Goal: Obtain resource: Download file/media

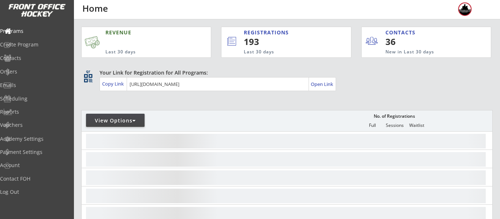
click at [130, 117] on div "View Options" at bounding box center [115, 120] width 59 height 7
select select ""Upcoming Programs""
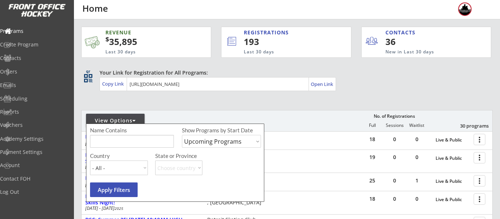
click at [131, 136] on input "input" at bounding box center [132, 141] width 84 height 13
type input "usa"
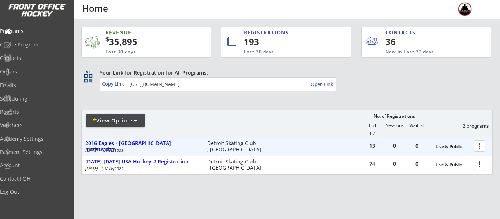
click at [480, 142] on div at bounding box center [480, 145] width 13 height 13
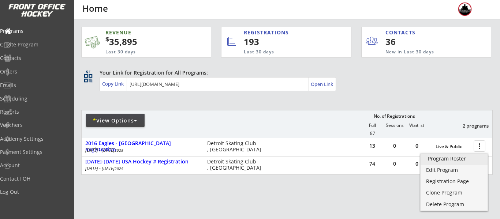
click at [455, 161] on div "Program Roster" at bounding box center [454, 158] width 52 height 5
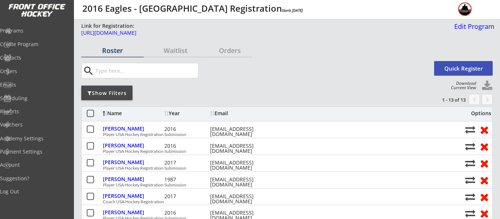
click at [475, 73] on button "Quick Register" at bounding box center [463, 68] width 59 height 15
select select ""PLACEHOLDER_1427118222253""
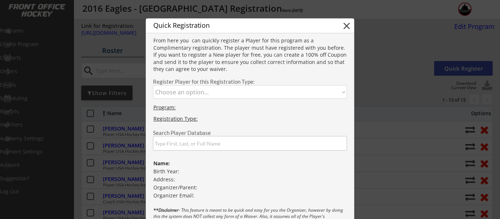
click at [265, 94] on select "Choose an option... Player USA Hockey Registration Submission Coach USA Hockey …" at bounding box center [250, 92] width 194 height 14
click at [352, 27] on button "close" at bounding box center [346, 25] width 11 height 11
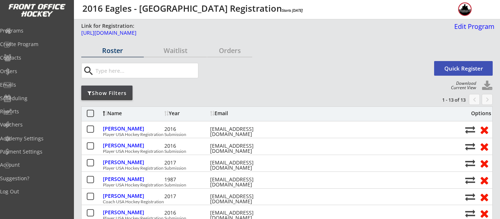
click at [488, 84] on button at bounding box center [487, 86] width 11 height 11
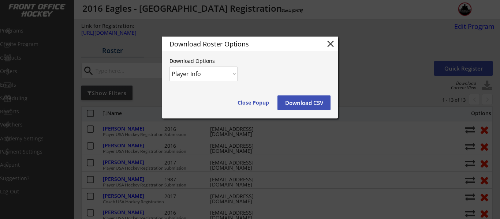
click at [206, 77] on select "Player Info Player and Order Info" at bounding box center [203, 74] width 68 height 15
select select ""Player and Order Info""
click at [169, 67] on select "Player Info Player and Order Info" at bounding box center [203, 74] width 68 height 15
click at [296, 98] on button "Download CSV" at bounding box center [303, 103] width 53 height 15
